Goal: Book appointment/travel/reservation

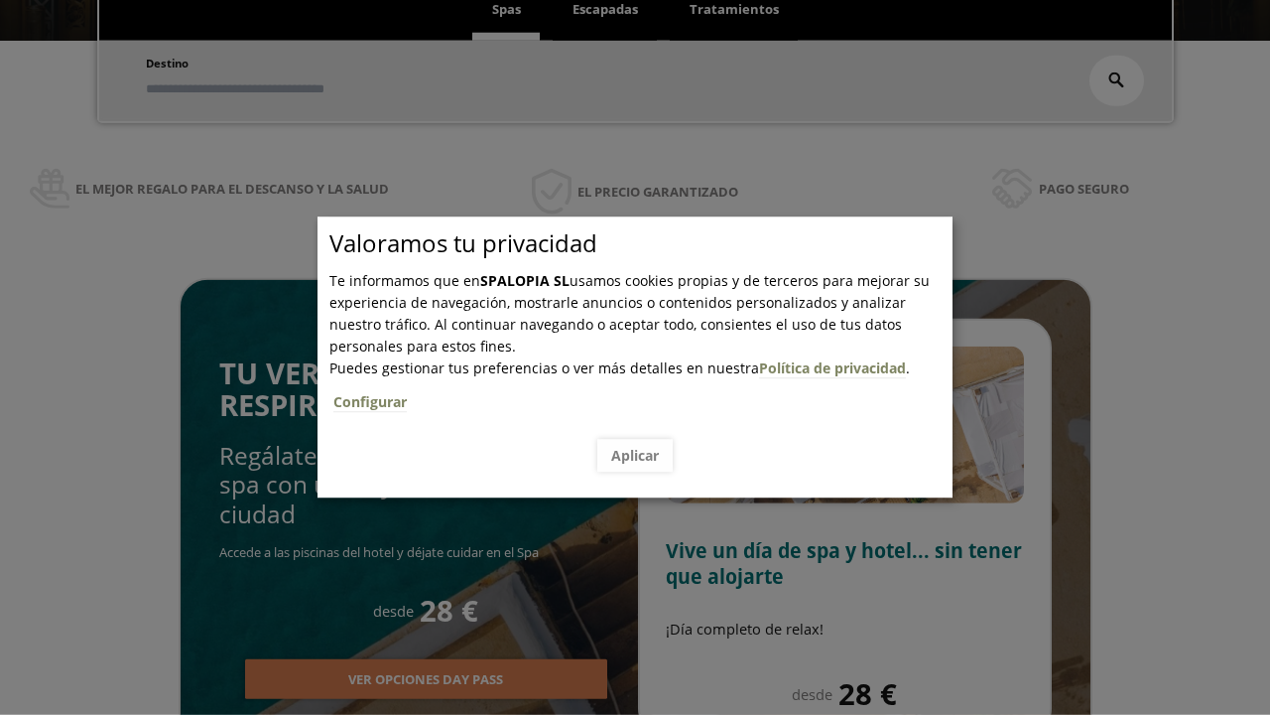
click at [605, 10] on span "Escapadas" at bounding box center [605, 9] width 65 height 18
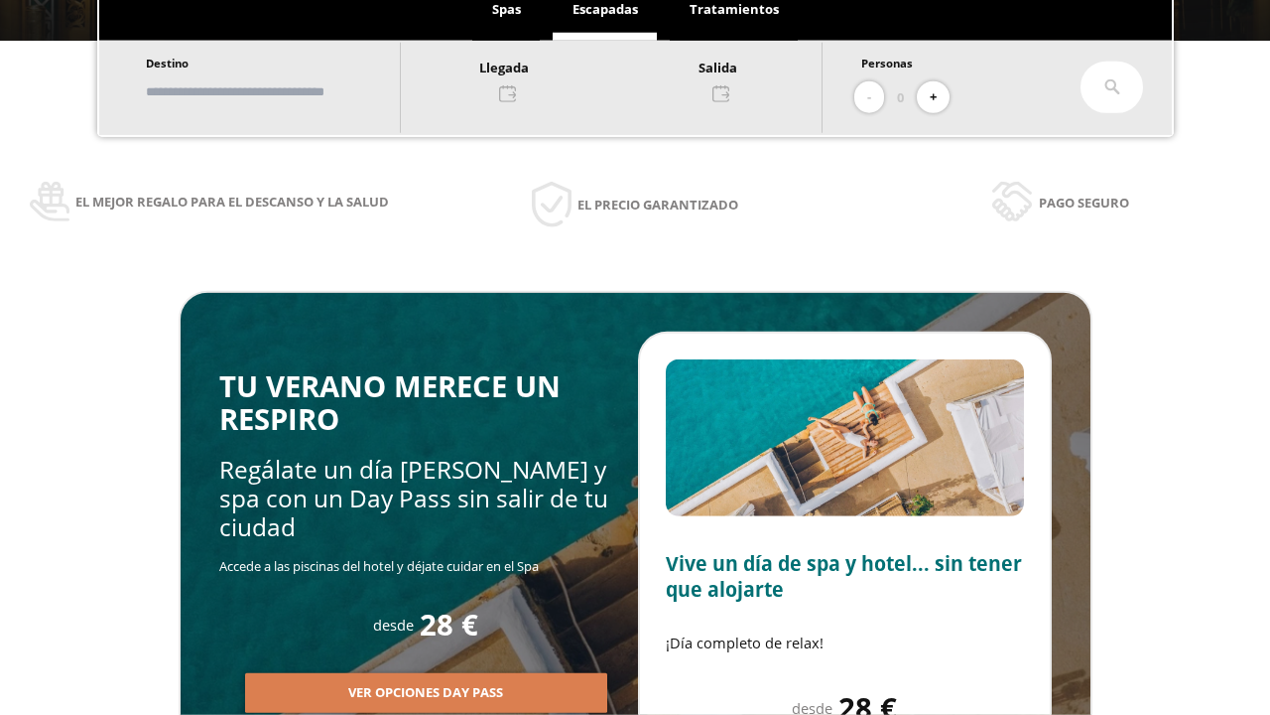
scroll to position [337, 0]
click at [280, 91] on input "text" at bounding box center [263, 91] width 247 height 35
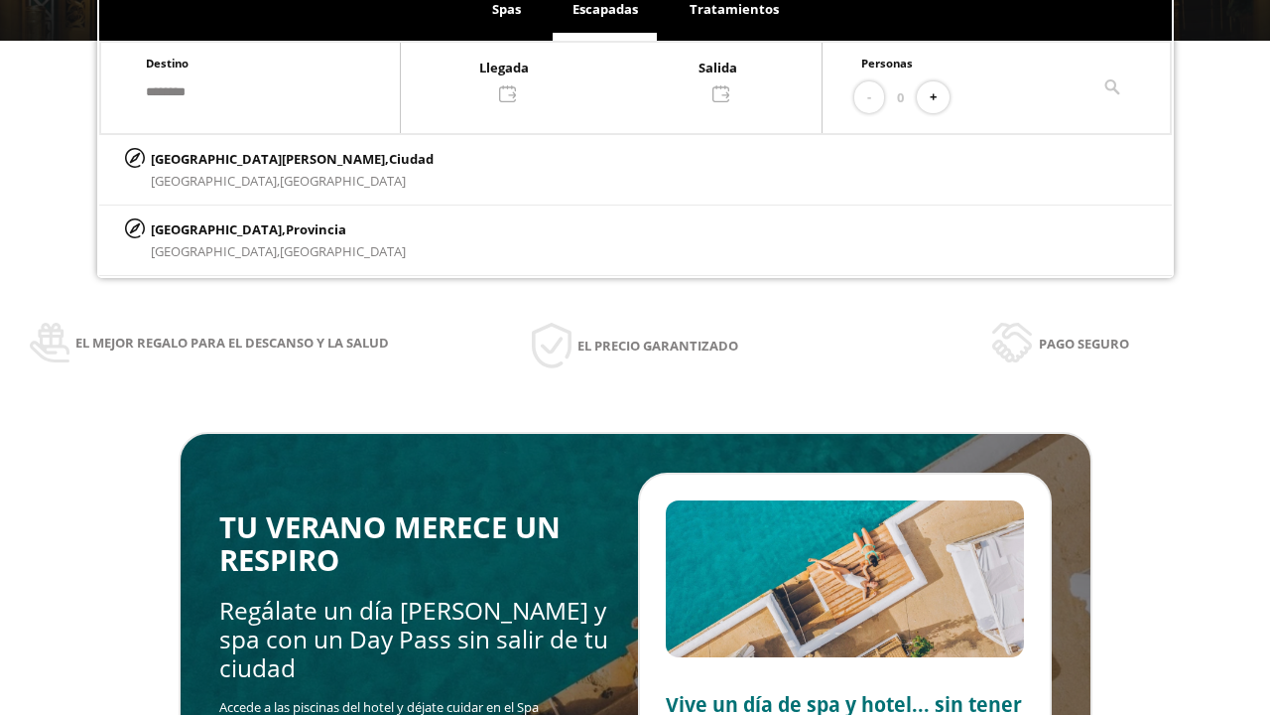
click at [631, 78] on div at bounding box center [611, 80] width 421 height 48
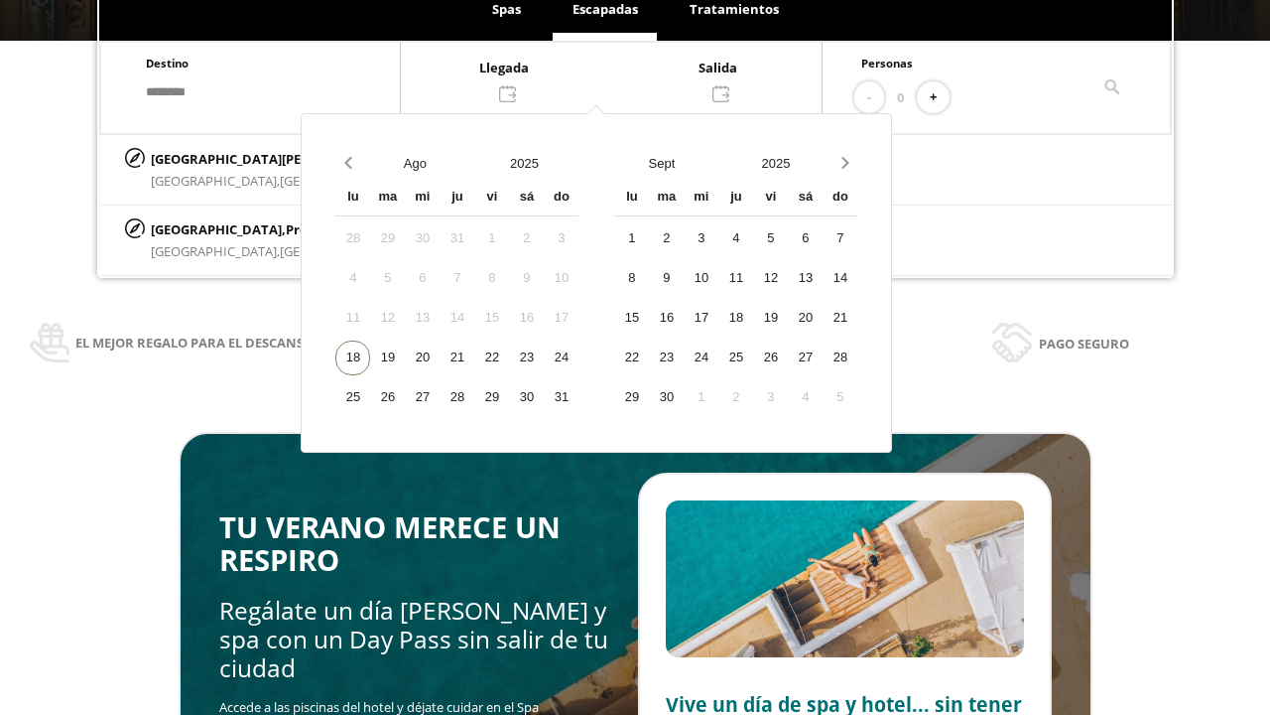
click at [440, 357] on div "20" at bounding box center [422, 357] width 35 height 35
click at [474, 357] on div "21" at bounding box center [457, 357] width 35 height 35
click at [940, 97] on button "+" at bounding box center [933, 97] width 33 height 33
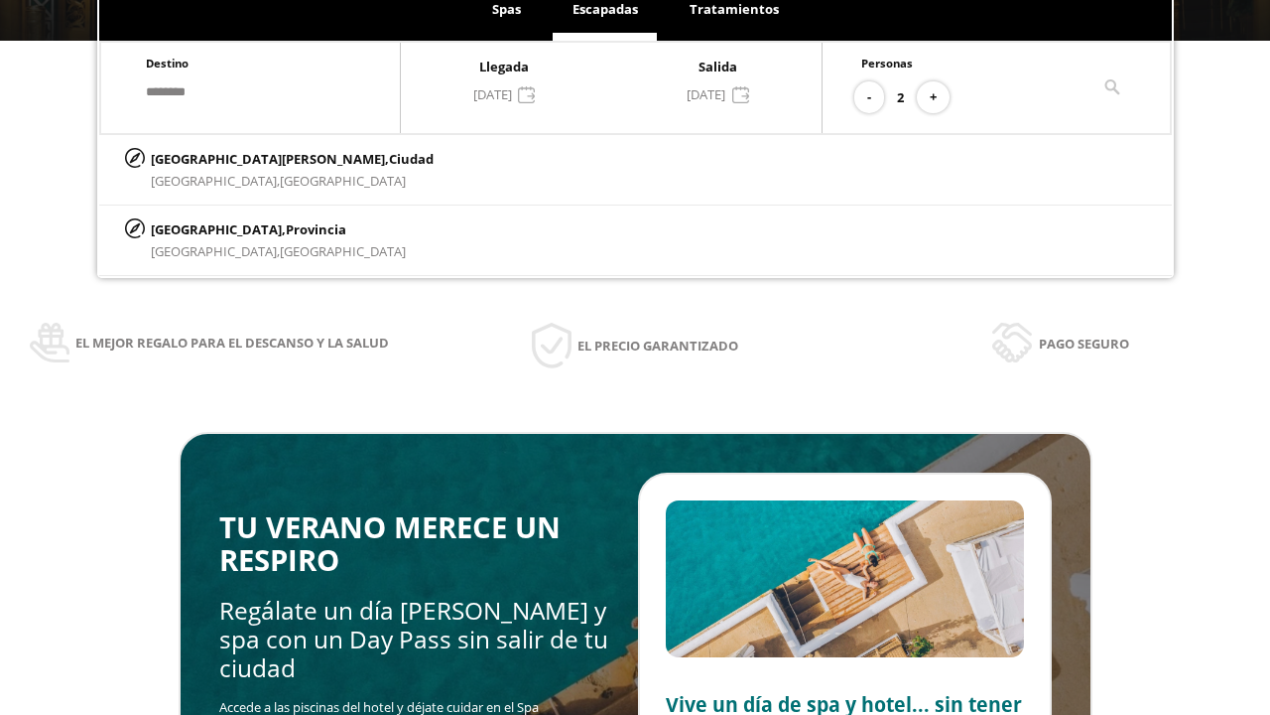
click at [249, 158] on p "[GEOGRAPHIC_DATA][PERSON_NAME], [GEOGRAPHIC_DATA]" at bounding box center [292, 159] width 283 height 22
type input "**********"
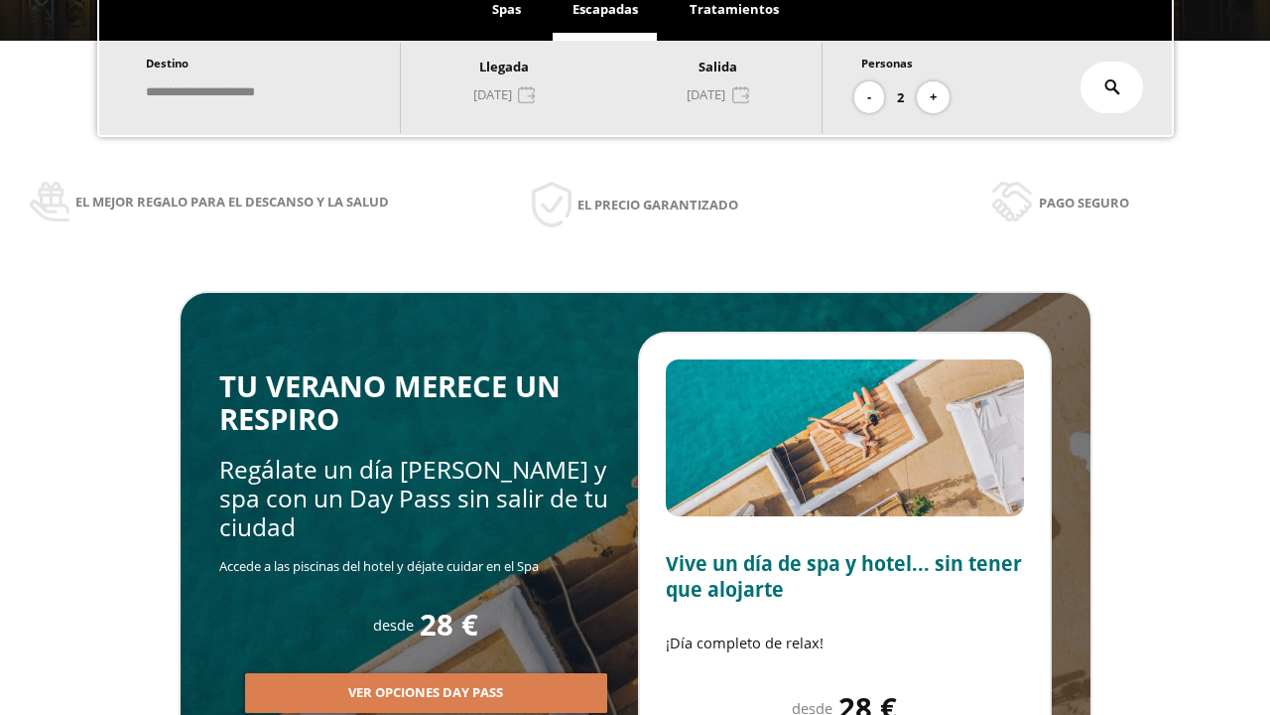
click at [1112, 87] on icon at bounding box center [1113, 87] width 16 height 16
